Goal: Task Accomplishment & Management: Manage account settings

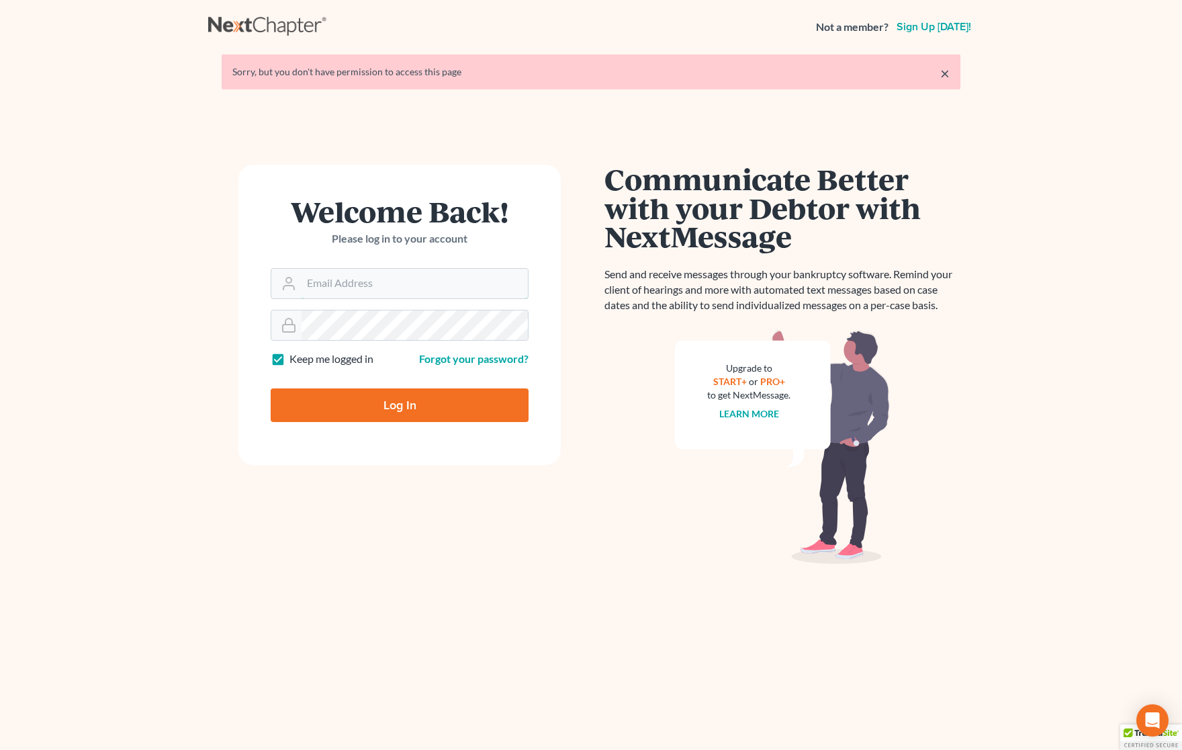
type input "Gary@backuslaw.org"
click at [395, 400] on input "Log In" at bounding box center [400, 405] width 258 height 34
type input "Thinking..."
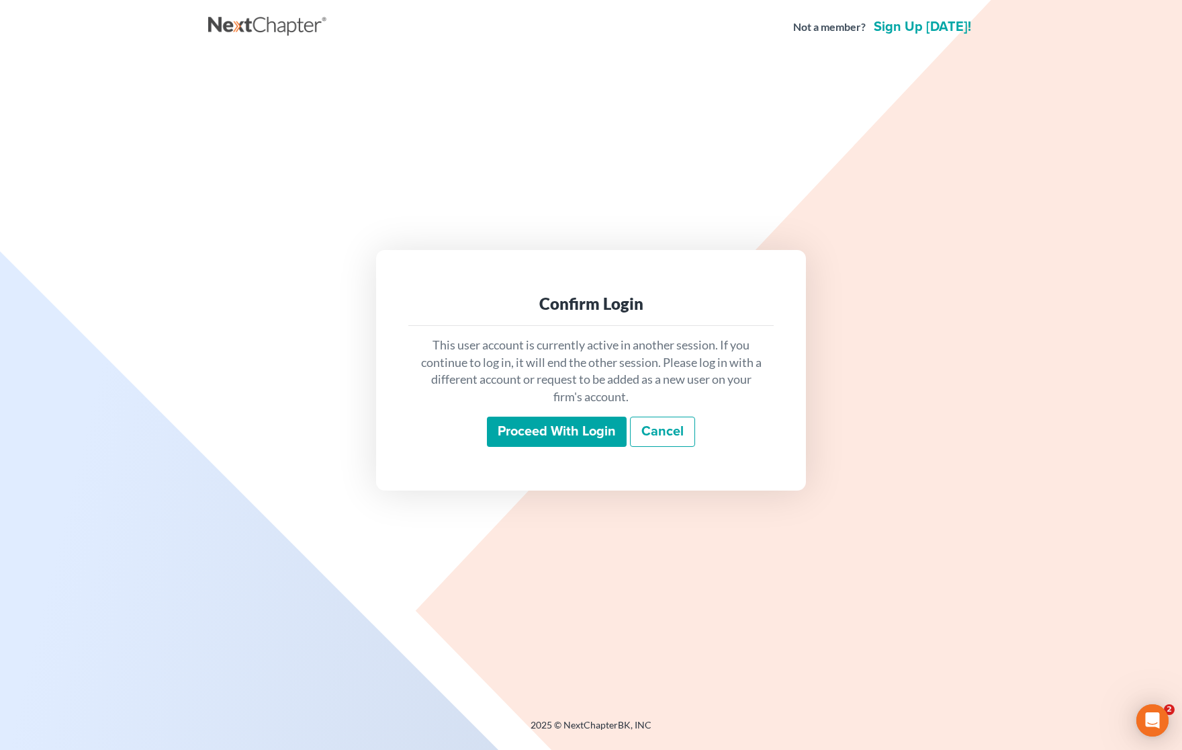
click at [534, 439] on input "Proceed with login" at bounding box center [557, 431] width 140 height 31
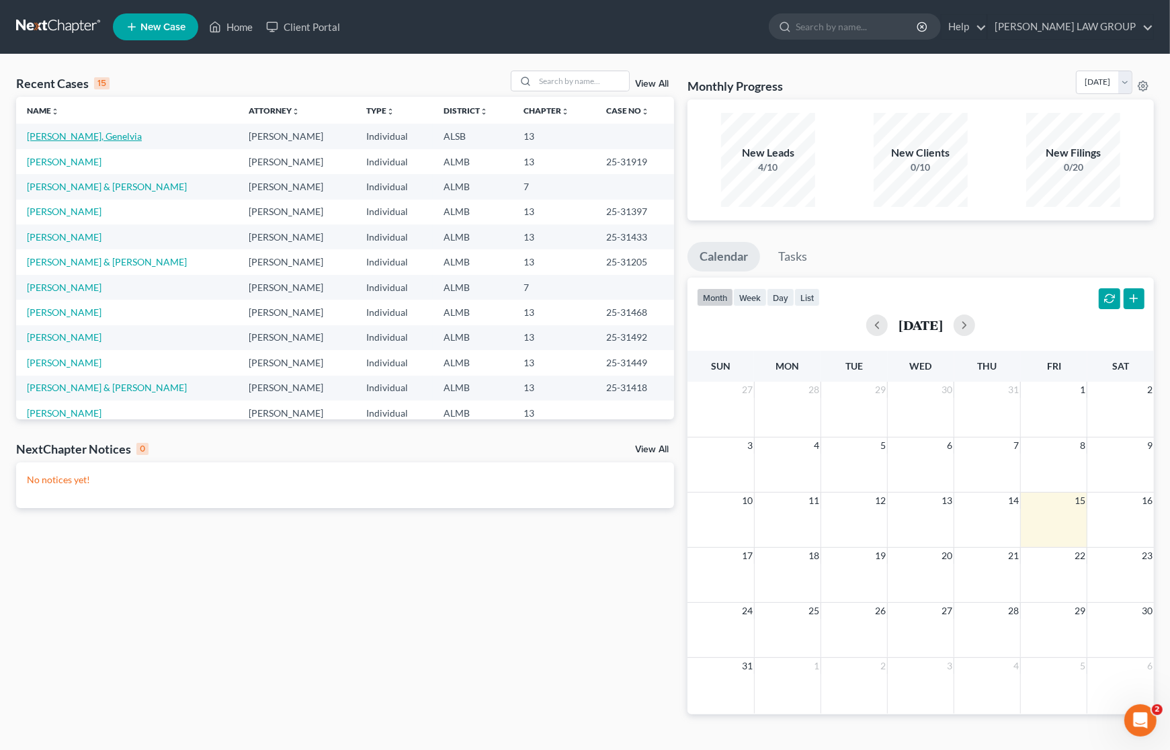
click at [74, 139] on link "Powe, Genelvia" at bounding box center [84, 135] width 115 height 11
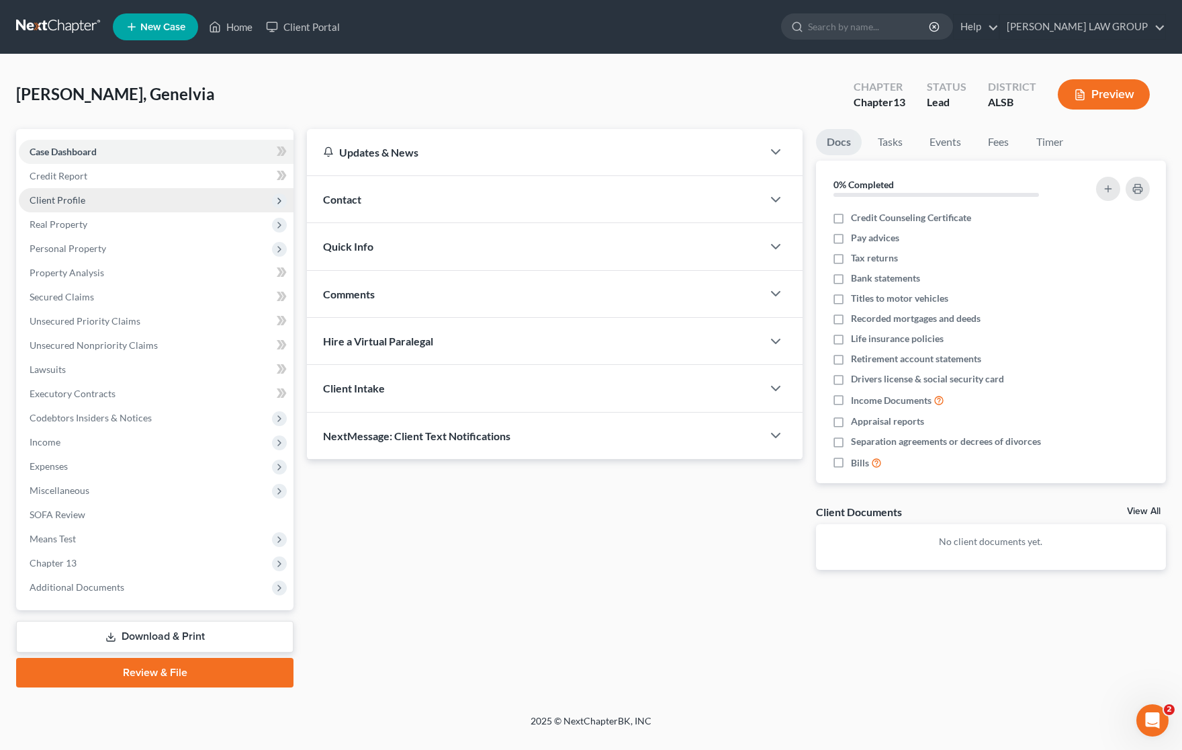
click at [69, 200] on span "Client Profile" at bounding box center [58, 199] width 56 height 11
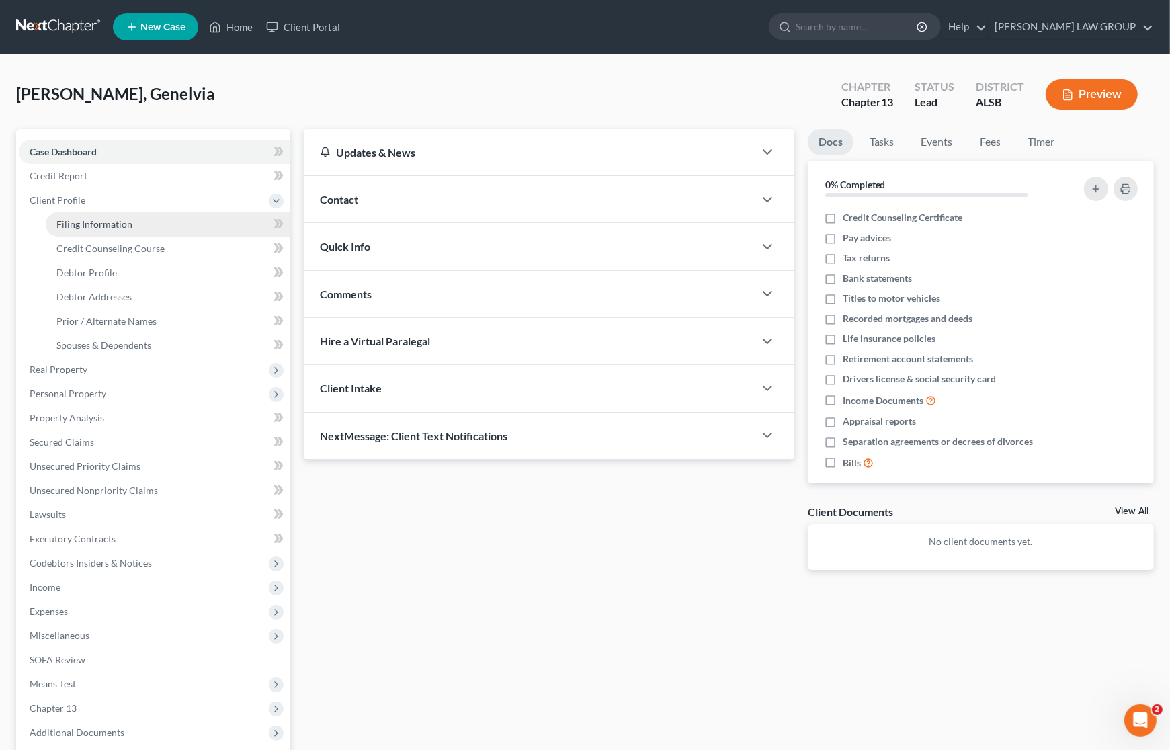
click at [111, 226] on span "Filing Information" at bounding box center [94, 223] width 76 height 11
select select "1"
select select "0"
select select "3"
select select "0"
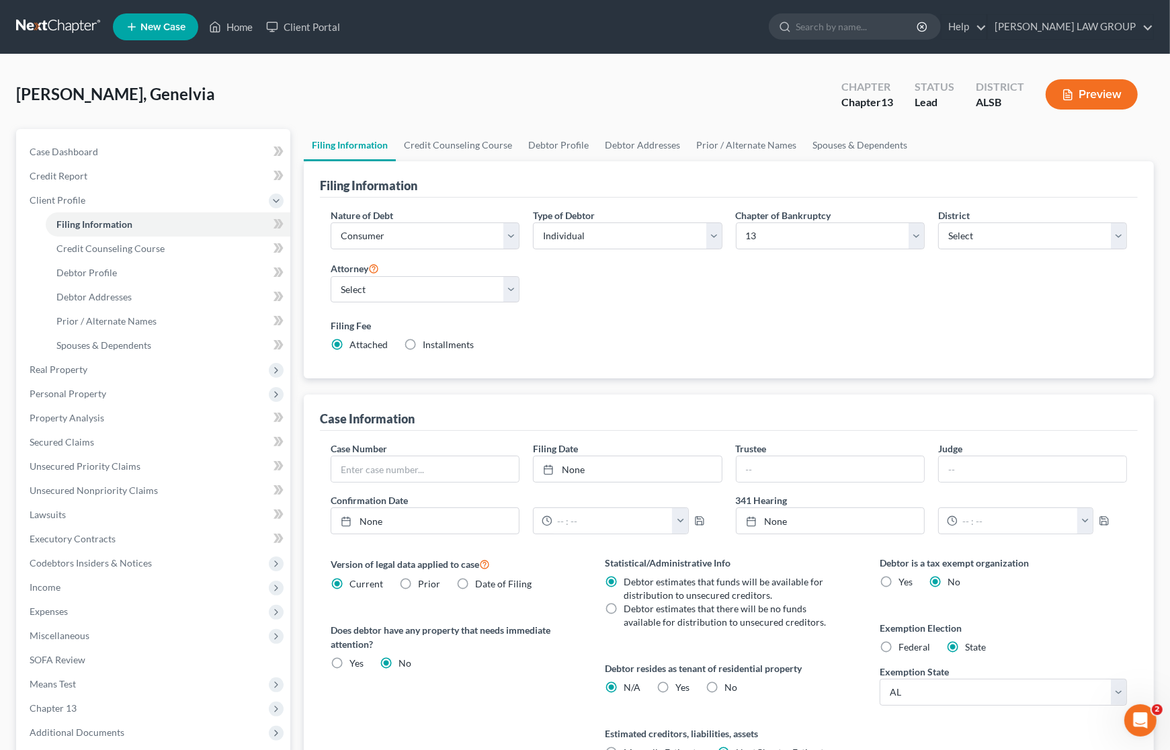
click at [588, 453] on div "Filing Date None close Date Time chevron_left August 2025 chevron_right Su M Tu…" at bounding box center [627, 461] width 202 height 41
type input "8/15/2025"
click at [584, 464] on link "None" at bounding box center [626, 469] width 187 height 26
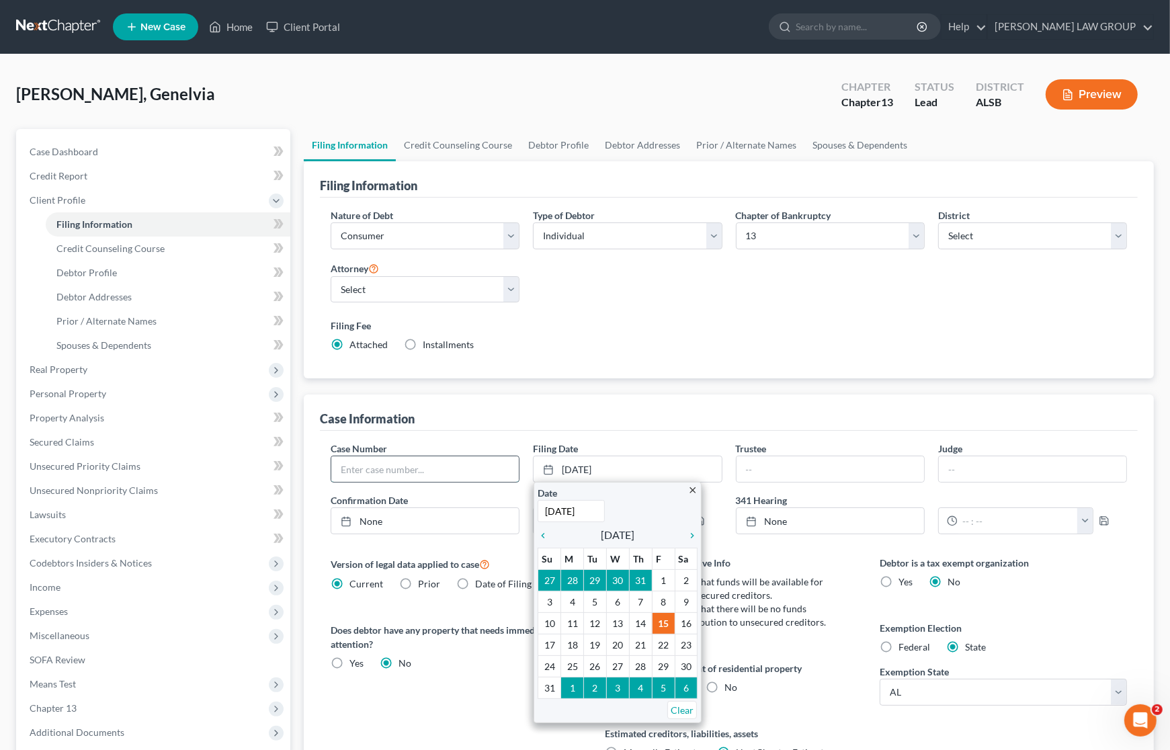
click at [412, 465] on input "text" at bounding box center [424, 469] width 187 height 26
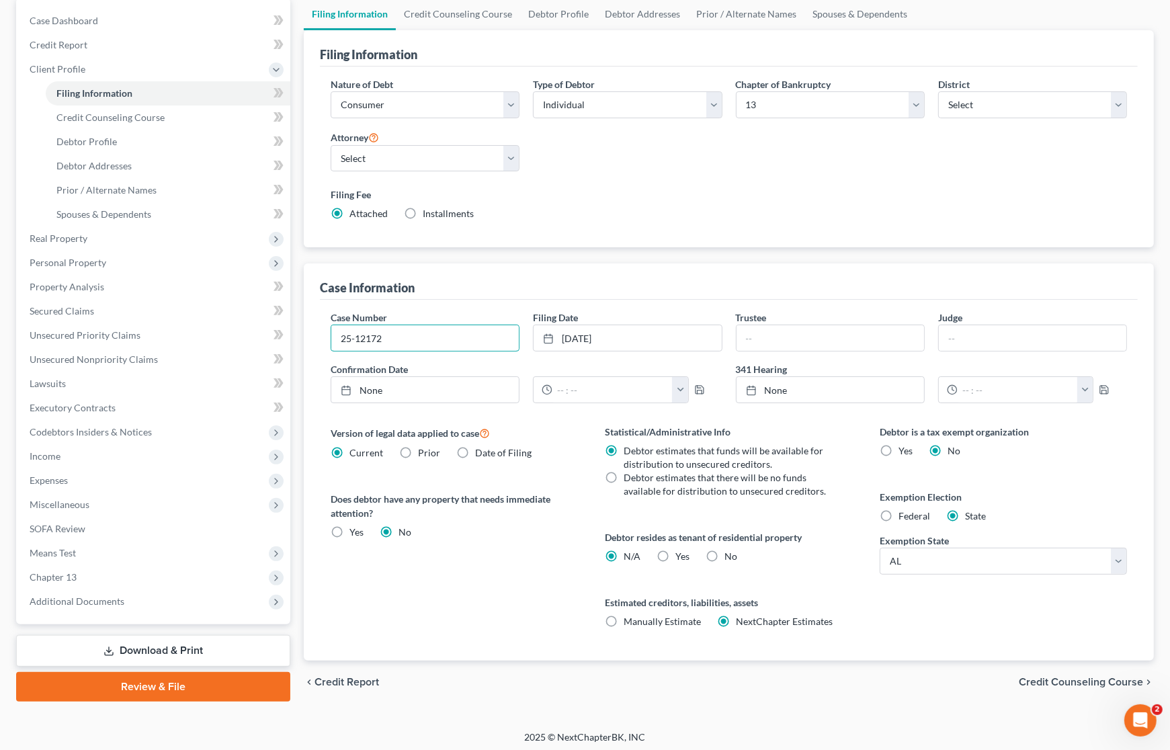
scroll to position [136, 0]
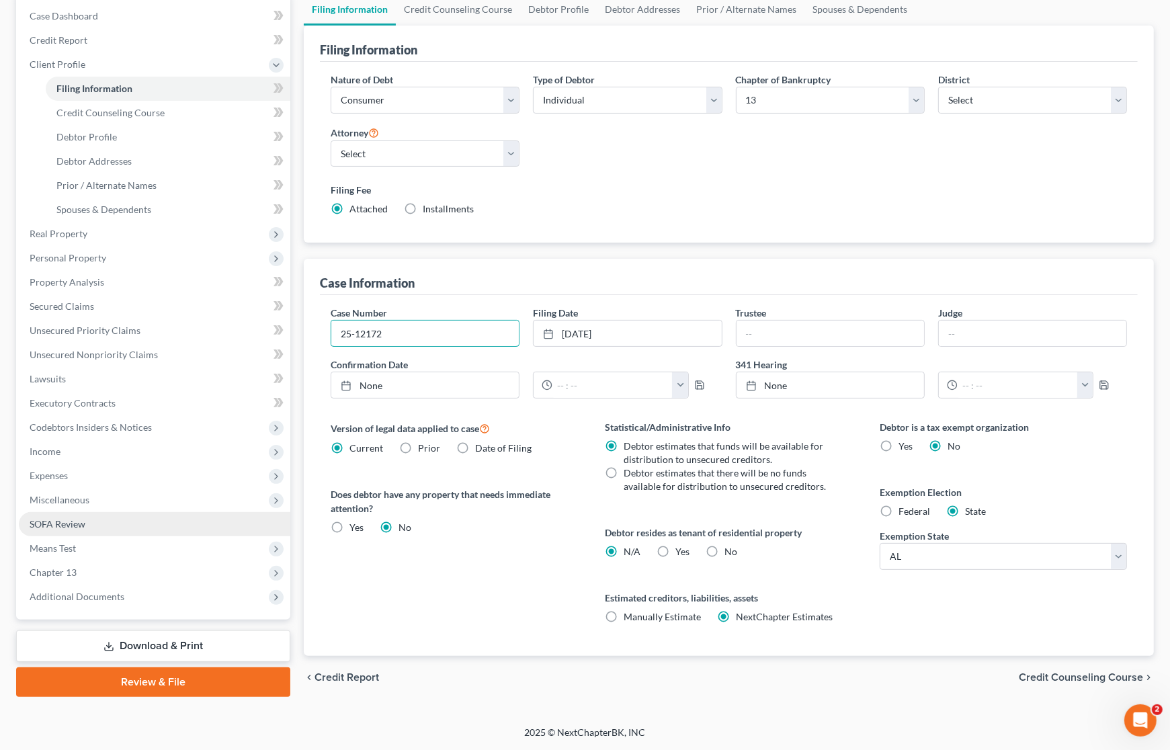
type input "25-12172"
click at [131, 525] on link "SOFA Review" at bounding box center [154, 524] width 271 height 24
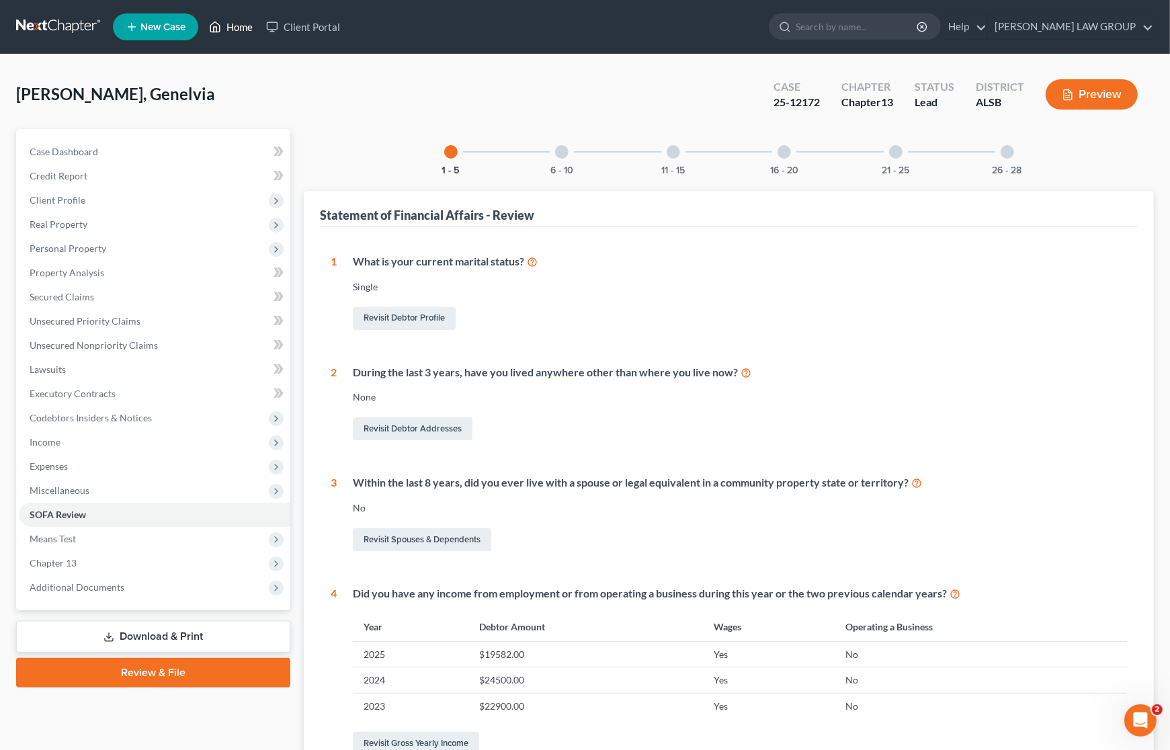
click at [228, 24] on link "Home" at bounding box center [230, 27] width 57 height 24
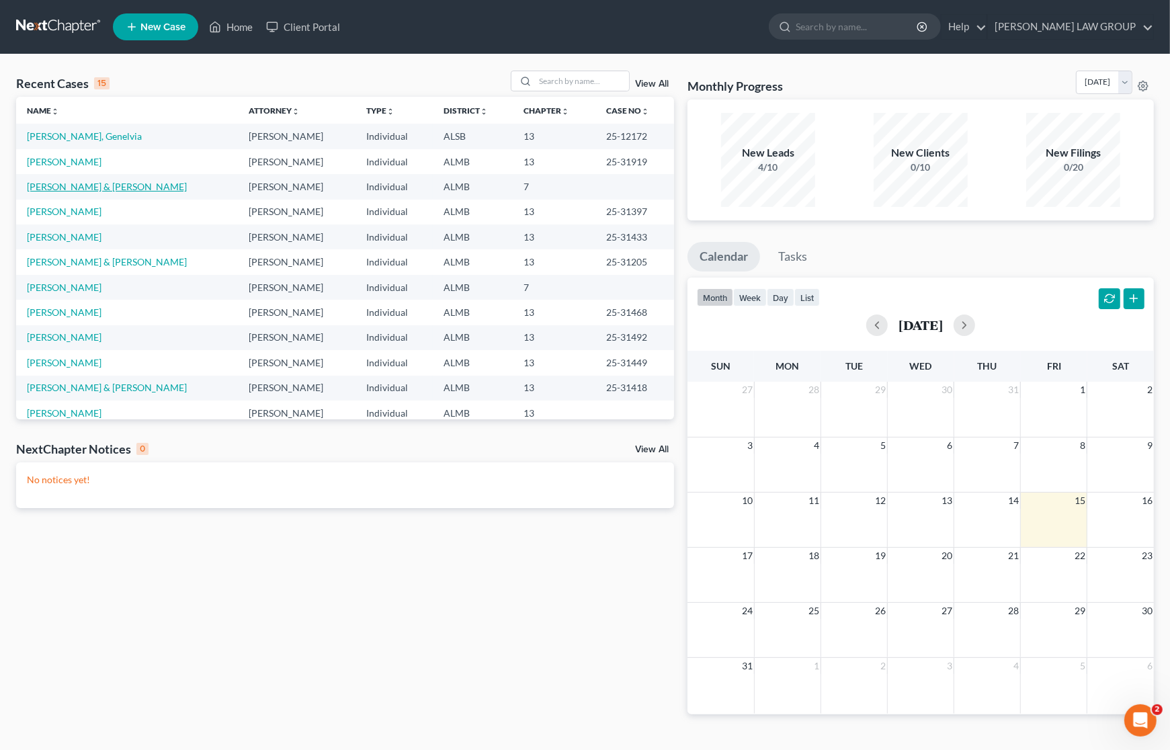
click at [65, 187] on link "Springer, Joanne & Deron" at bounding box center [107, 186] width 160 height 11
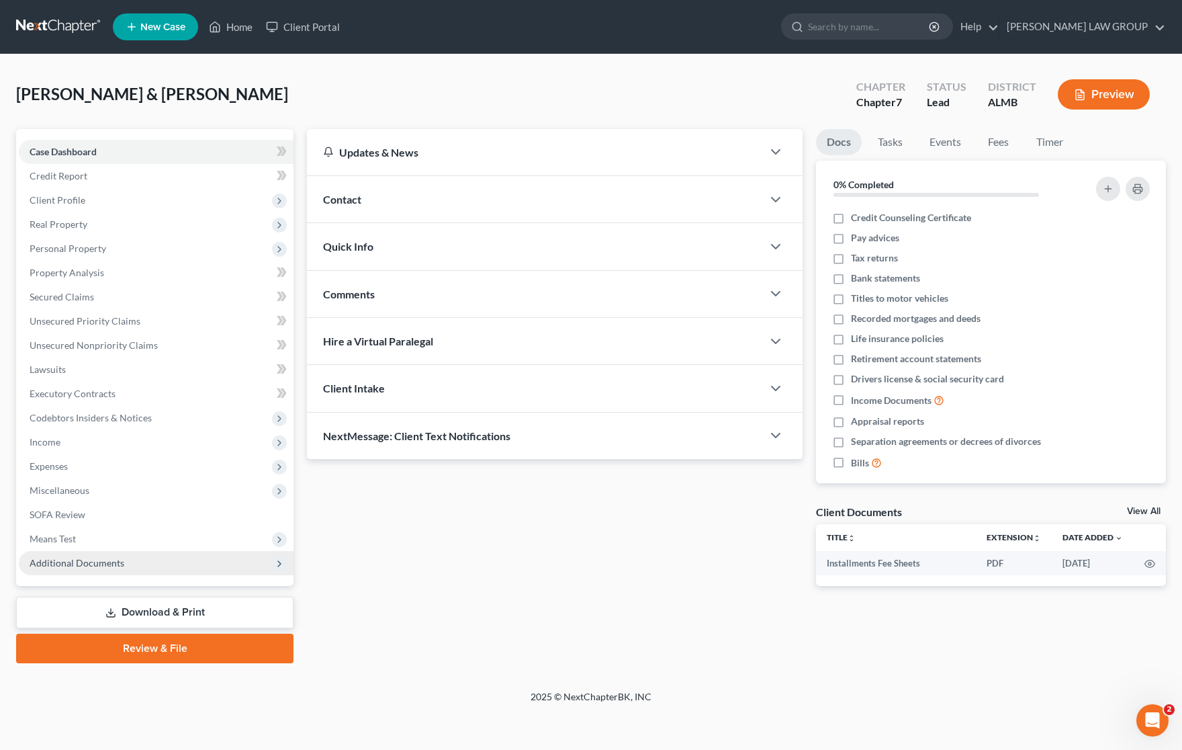
click at [151, 562] on span "Additional Documents" at bounding box center [156, 563] width 275 height 24
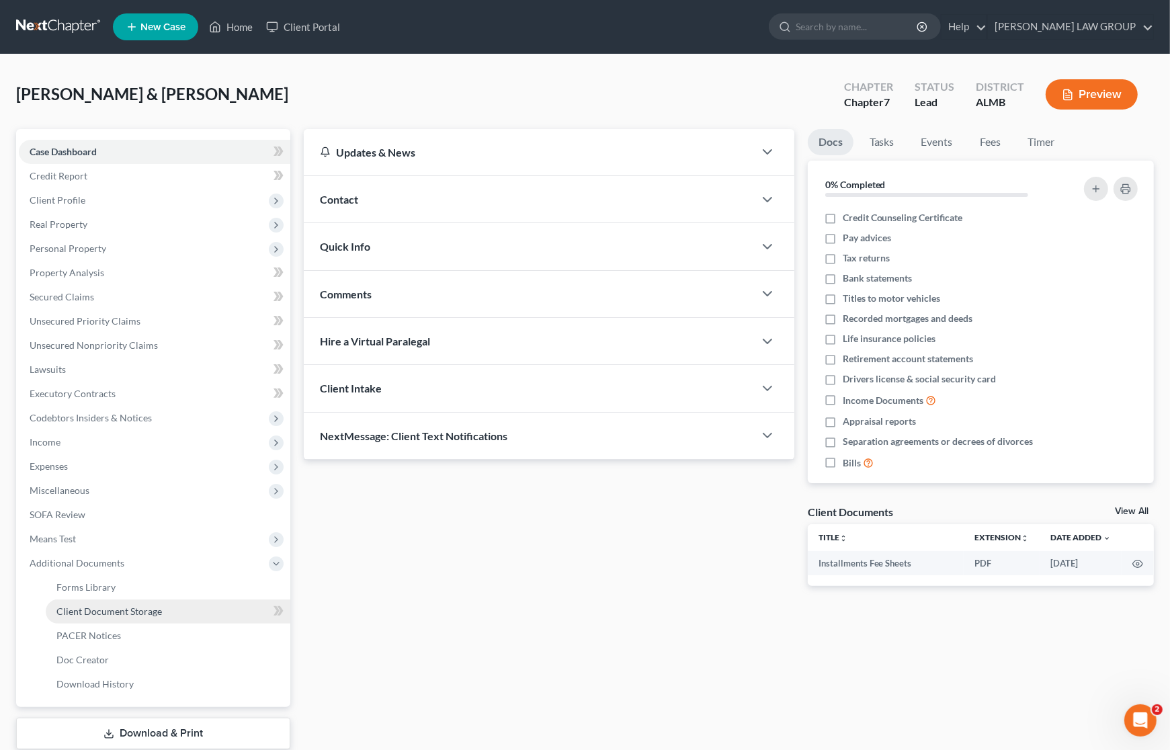
click at [136, 608] on span "Client Document Storage" at bounding box center [108, 610] width 105 height 11
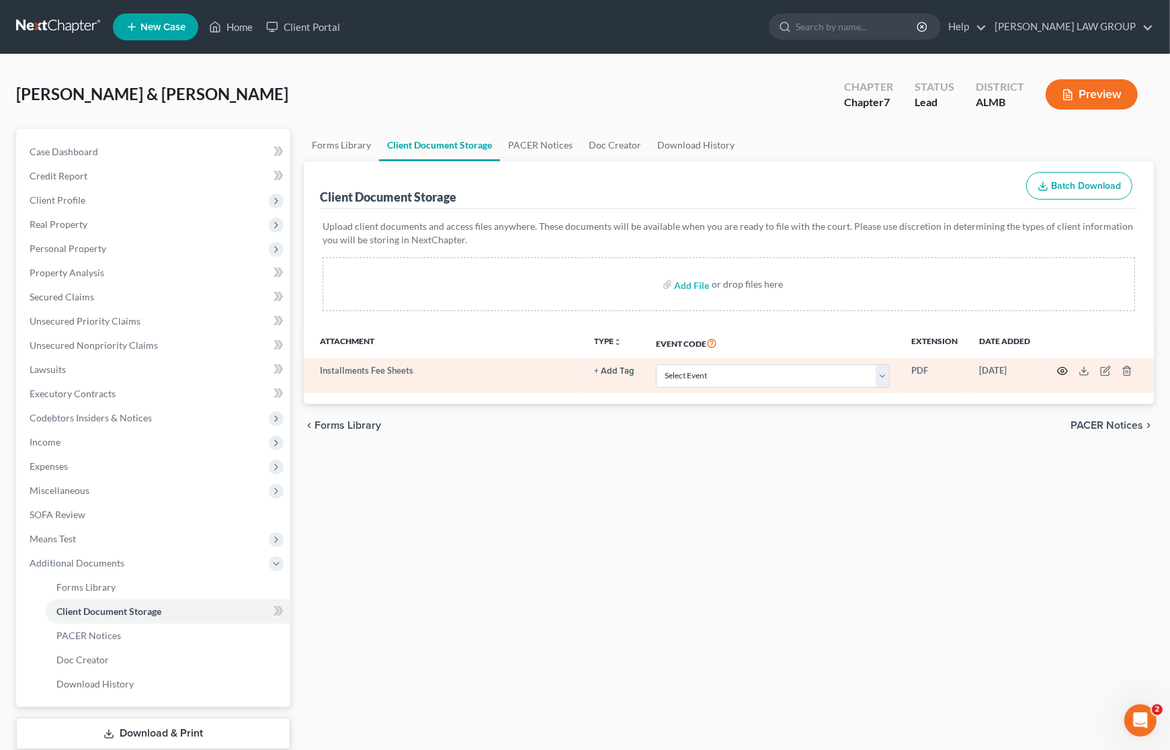
click at [1061, 366] on icon "button" at bounding box center [1062, 370] width 11 height 11
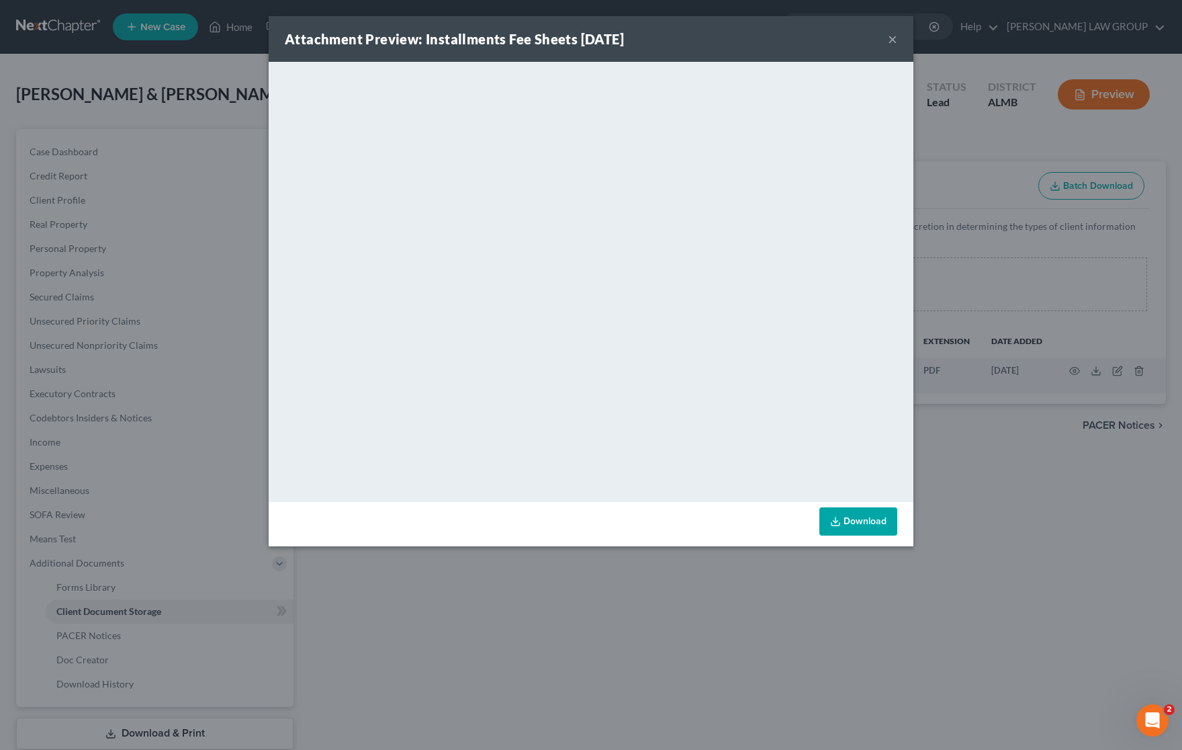
click at [892, 35] on button "×" at bounding box center [892, 39] width 9 height 16
